Goal: Task Accomplishment & Management: Manage account settings

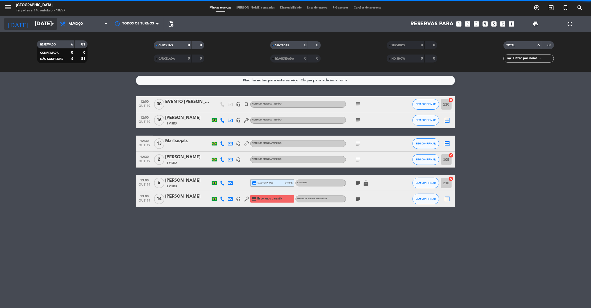
click at [37, 23] on input "[DATE]" at bounding box center [66, 24] width 69 height 12
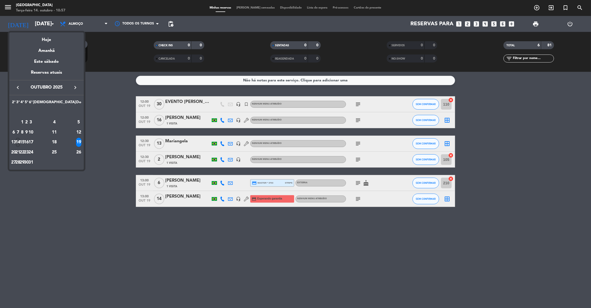
click at [20, 142] on div "14" at bounding box center [18, 142] width 4 height 9
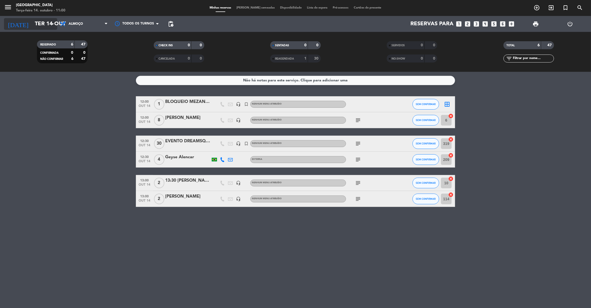
click at [32, 23] on input "Ter 14 out" at bounding box center [66, 24] width 69 height 12
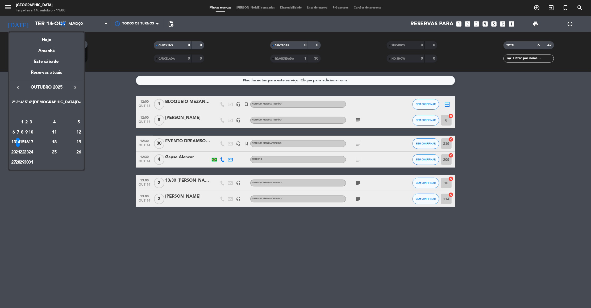
click at [75, 89] on icon "keyboard_arrow_right" at bounding box center [75, 87] width 6 height 6
click at [33, 131] on div "12" at bounding box center [31, 132] width 4 height 9
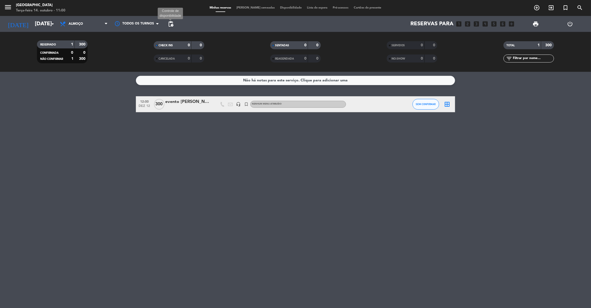
click at [172, 25] on span "pending_actions" at bounding box center [171, 24] width 6 height 6
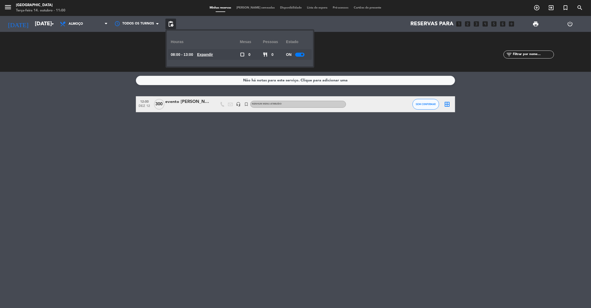
click at [300, 54] on div at bounding box center [299, 55] width 9 height 4
click at [289, 201] on div "Não há notas para este serviço. Clique para adicionar uma 12:00 [DATE] 300 even…" at bounding box center [295, 190] width 591 height 236
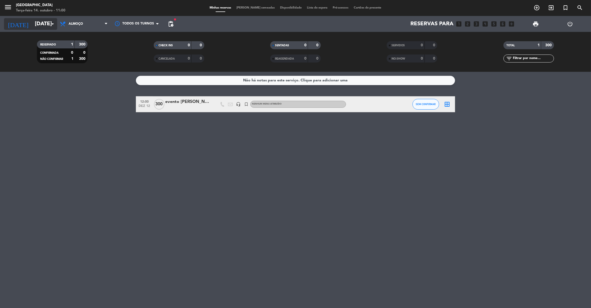
click at [40, 23] on input "[DATE]" at bounding box center [66, 24] width 69 height 12
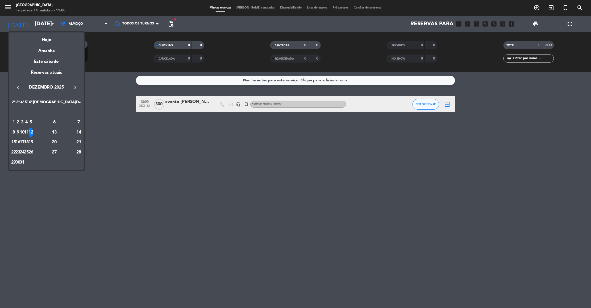
click at [24, 144] on div "17" at bounding box center [22, 142] width 4 height 9
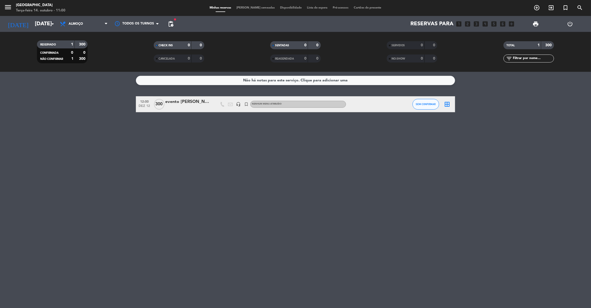
type input "[DATE]"
click at [358, 106] on icon "subject" at bounding box center [358, 104] width 6 height 6
click at [376, 170] on div "Não há notas para este serviço. Clique para adicionar uma 13:00 [DATE] EVENTO M…" at bounding box center [295, 190] width 591 height 236
click at [358, 102] on icon "subject" at bounding box center [358, 104] width 6 height 6
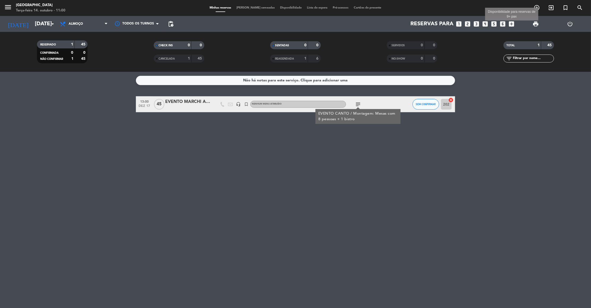
click at [510, 22] on icon "add_box" at bounding box center [512, 23] width 7 height 7
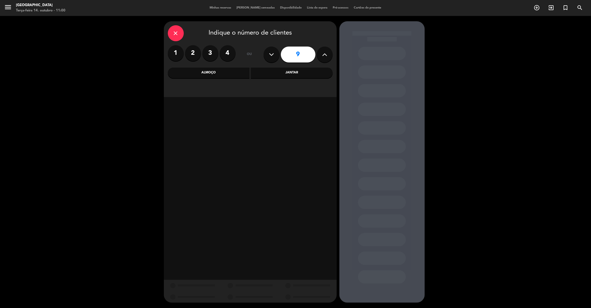
click at [319, 54] on button at bounding box center [325, 55] width 16 height 16
type input "11"
click at [233, 71] on div "Almoço" at bounding box center [209, 73] width 82 height 11
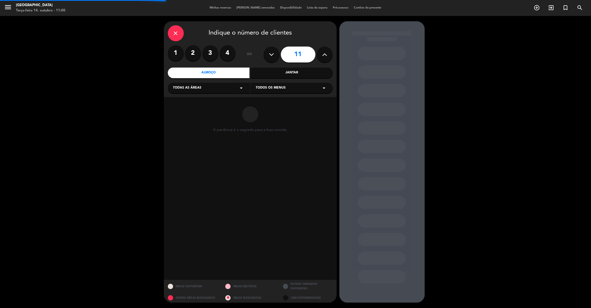
click at [205, 90] on div "Todas as áreas arrow_drop_down" at bounding box center [209, 88] width 82 height 11
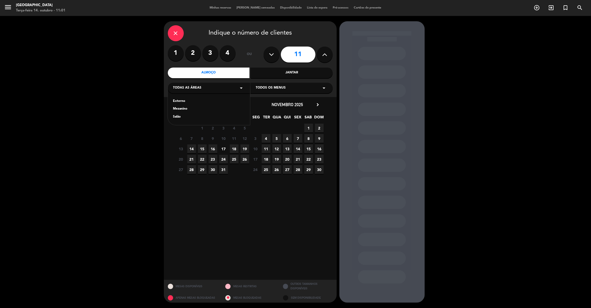
click at [176, 98] on div "Externo Mezanino Salão" at bounding box center [209, 106] width 82 height 38
click at [177, 100] on div "Externo" at bounding box center [209, 101] width 72 height 5
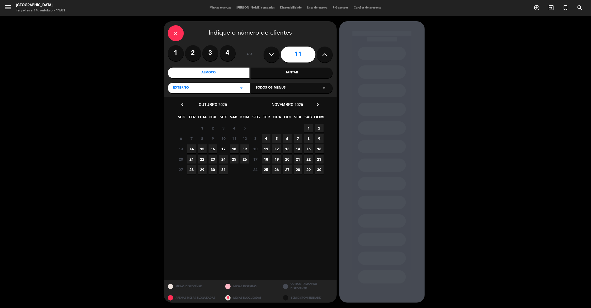
click at [319, 105] on icon "chevron_right" at bounding box center [318, 105] width 6 height 6
click at [274, 159] on span "17" at bounding box center [277, 159] width 9 height 9
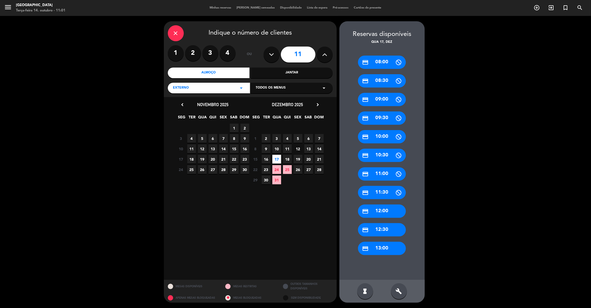
click at [386, 235] on div "credit_card 12:30" at bounding box center [382, 229] width 48 height 13
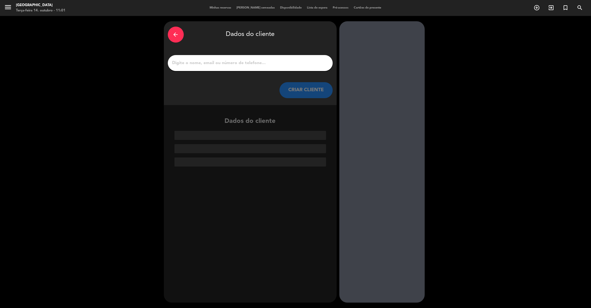
click at [206, 64] on input "1" at bounding box center [250, 62] width 157 height 7
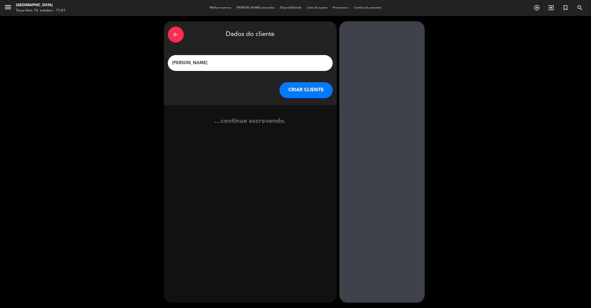
type input "[PERSON_NAME]"
click at [315, 87] on button "CRIAR CLIENTE" at bounding box center [306, 90] width 53 height 16
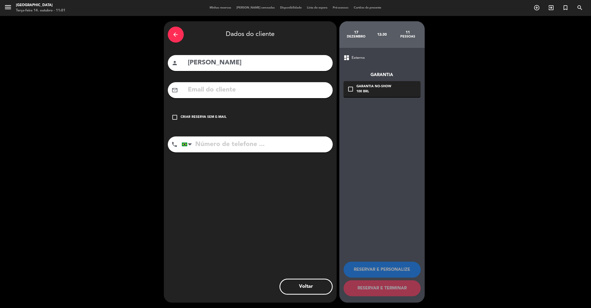
click at [211, 145] on input "tel" at bounding box center [257, 145] width 151 height 16
type input "11996168739"
click at [206, 92] on input "text" at bounding box center [258, 90] width 141 height 11
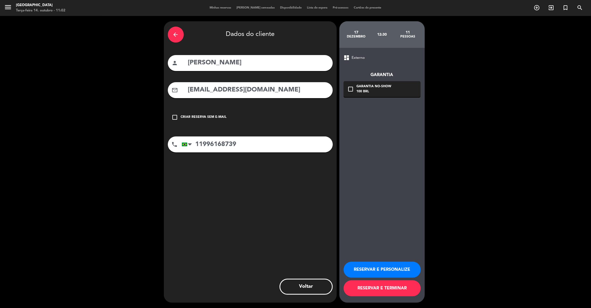
type input "[EMAIL_ADDRESS][DOMAIN_NAME]"
click at [354, 88] on div "check_box_outline_blank Garantia No-show 100 BRL" at bounding box center [382, 89] width 77 height 16
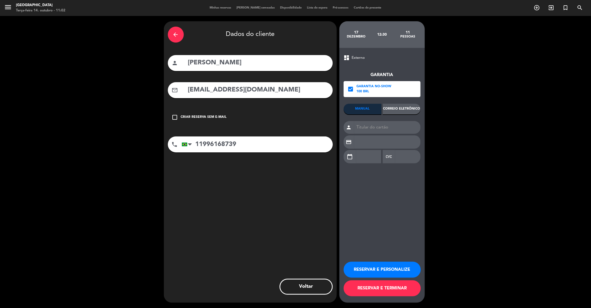
click at [387, 108] on div "Correio eletrônico" at bounding box center [402, 109] width 38 height 11
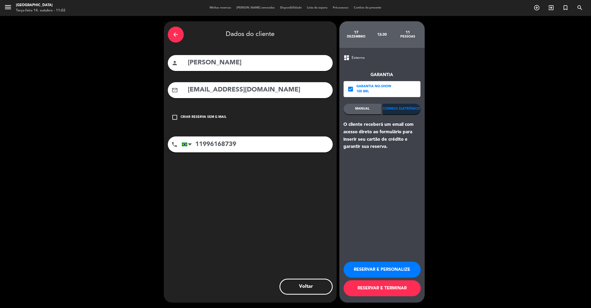
click at [372, 267] on button "RESERVAR E PERSONALIZE" at bounding box center [382, 270] width 77 height 16
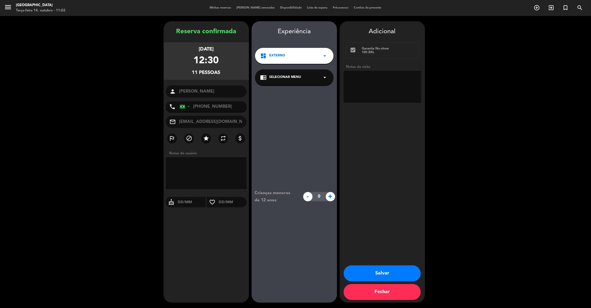
click at [358, 78] on textarea at bounding box center [382, 87] width 77 height 32
type textarea "externo / T"
click at [373, 275] on button "Salvar" at bounding box center [382, 274] width 77 height 16
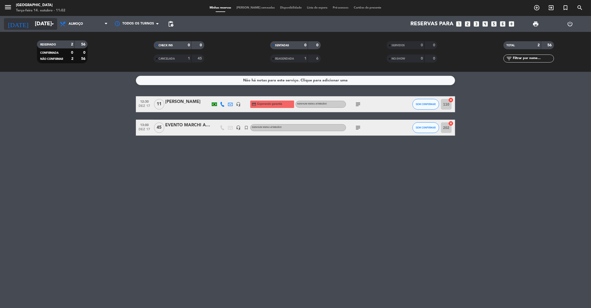
click at [38, 24] on input "[DATE]" at bounding box center [66, 24] width 69 height 12
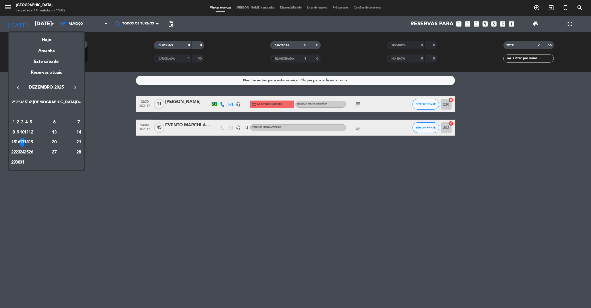
click at [18, 88] on icon "keyboard_arrow_left" at bounding box center [18, 87] width 6 height 6
click at [20, 90] on icon "keyboard_arrow_left" at bounding box center [18, 87] width 6 height 6
click at [20, 141] on div "14" at bounding box center [18, 142] width 4 height 9
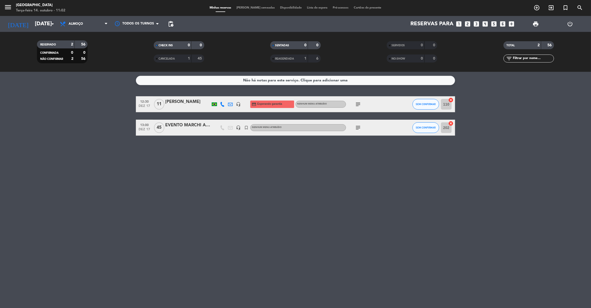
type input "Ter 14 out"
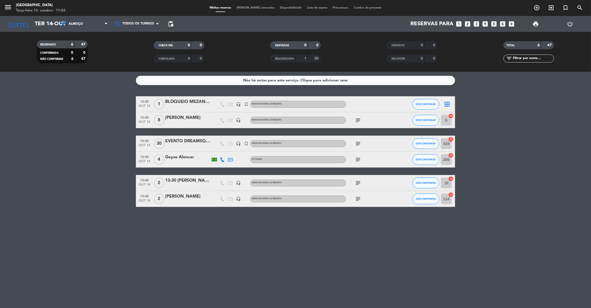
click at [359, 143] on icon "subject" at bounding box center [358, 144] width 6 height 6
